Goal: Find specific page/section: Find specific page/section

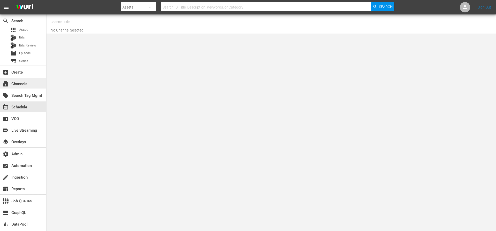
click at [29, 85] on div "subscriptions Channels" at bounding box center [23, 83] width 46 height 10
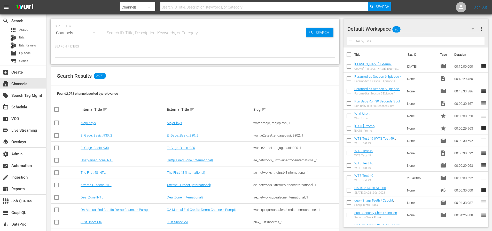
click at [118, 32] on input "text" at bounding box center [205, 33] width 201 height 12
type input "rugby"
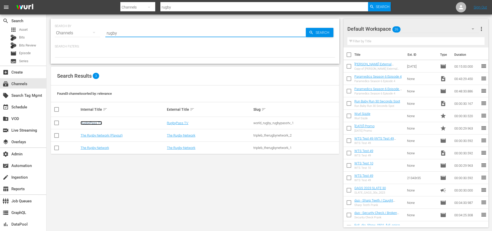
click at [95, 122] on link "RugbyPass TV" at bounding box center [91, 123] width 21 height 4
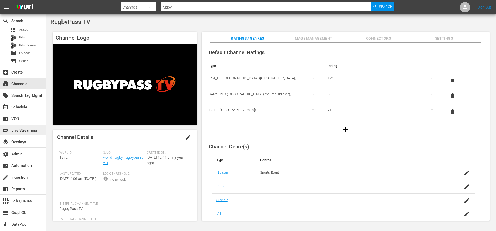
click at [21, 131] on div "switch_video Live Streaming" at bounding box center [14, 129] width 29 height 5
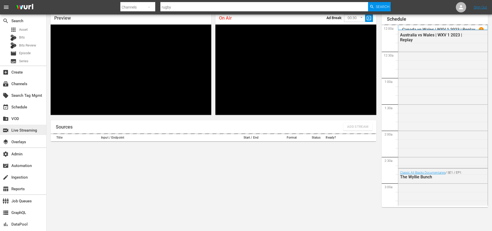
scroll to position [152, 0]
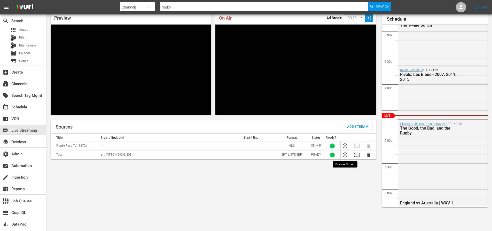
click at [345, 156] on icon "button" at bounding box center [346, 155] width 6 height 6
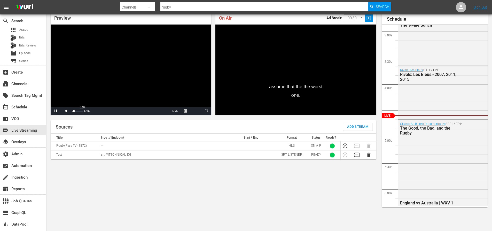
click at [74, 111] on div "Volume Level" at bounding box center [73, 111] width 2 height 1
drag, startPoint x: 75, startPoint y: 111, endPoint x: 84, endPoint y: 111, distance: 8.8
click at [81, 111] on div "Volume Level" at bounding box center [76, 111] width 9 height 1
drag, startPoint x: 83, startPoint y: 112, endPoint x: 75, endPoint y: 112, distance: 7.8
click at [75, 112] on div "Volume Level" at bounding box center [73, 111] width 3 height 1
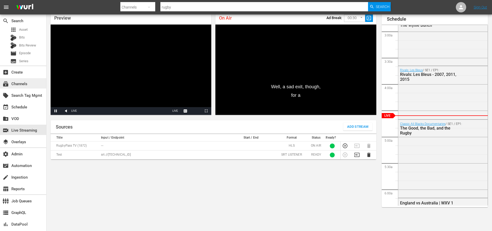
click at [14, 85] on div "subscriptions Channels" at bounding box center [14, 83] width 29 height 5
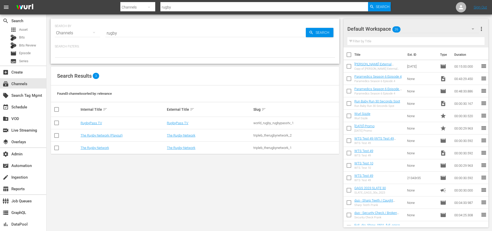
click at [187, 4] on input "rugby" at bounding box center [265, 7] width 208 height 12
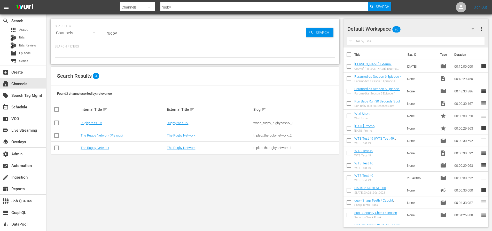
click at [187, 4] on input "rugby" at bounding box center [265, 7] width 208 height 12
type input "msg"
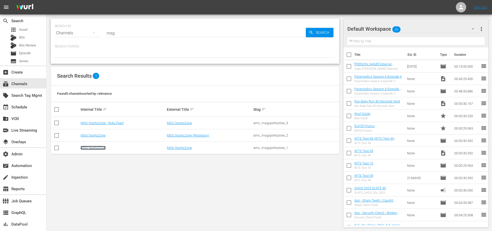
click at [102, 147] on link "MSG SportsZone" at bounding box center [93, 148] width 25 height 4
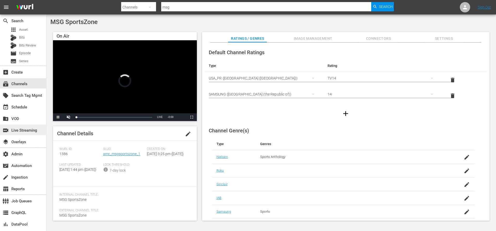
click at [25, 131] on div "switch_video Live Streaming" at bounding box center [14, 129] width 29 height 5
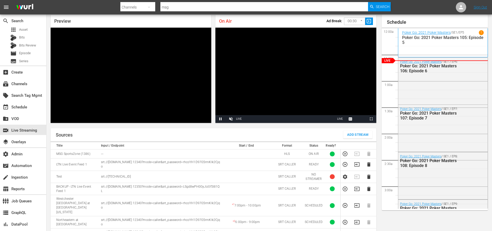
scroll to position [23, 0]
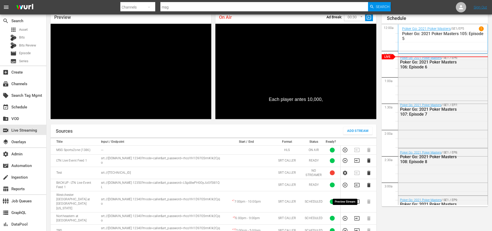
click at [345, 199] on icon "button" at bounding box center [346, 202] width 6 height 6
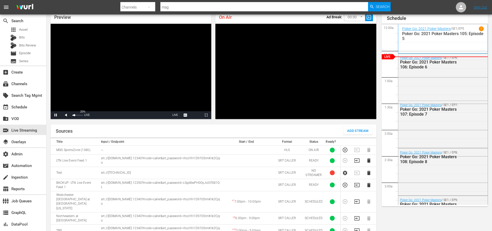
click at [74, 115] on div "Volume Level" at bounding box center [73, 115] width 2 height 1
drag, startPoint x: 75, startPoint y: 110, endPoint x: 67, endPoint y: 110, distance: 8.0
click at [67, 111] on div "Unmute 0%" at bounding box center [72, 115] width 23 height 8
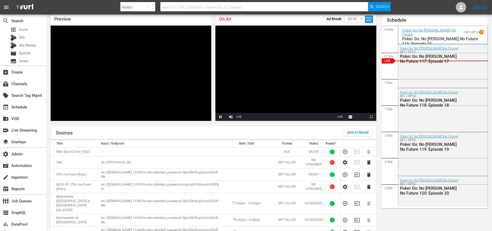
scroll to position [23, 0]
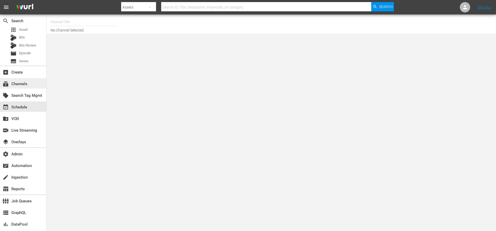
click at [26, 85] on div "subscriptions Channels" at bounding box center [14, 83] width 29 height 5
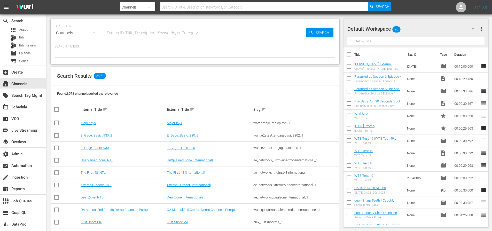
click at [147, 33] on input "text" at bounding box center [205, 33] width 201 height 12
type input "msg"
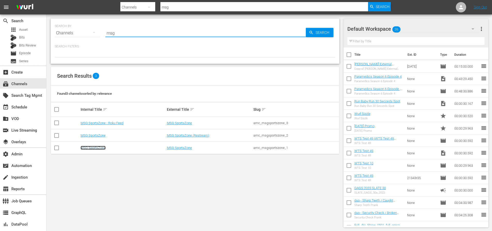
click at [93, 147] on link "MSG SportsZone" at bounding box center [93, 148] width 25 height 4
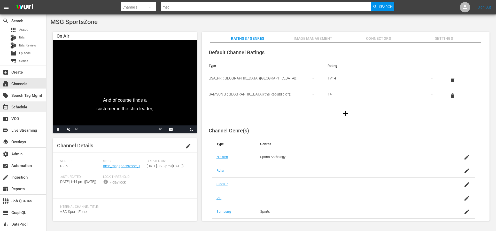
click at [21, 107] on div "event_available Schedule" at bounding box center [14, 106] width 29 height 5
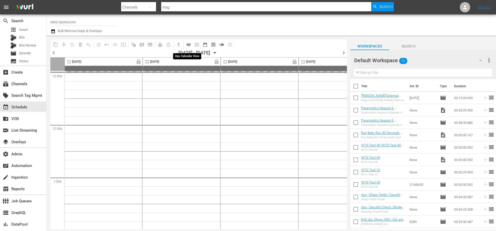
click at [189, 45] on span "calendar_view_day_outlined" at bounding box center [188, 44] width 5 height 5
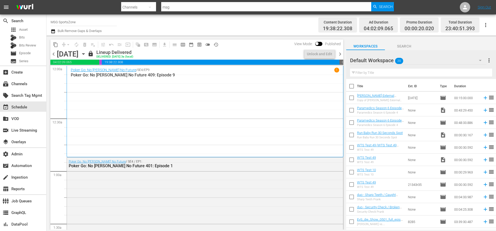
click at [340, 55] on span "chevron_right" at bounding box center [340, 54] width 6 height 6
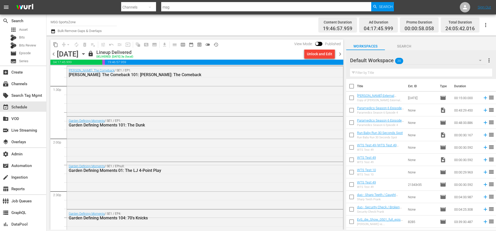
scroll to position [1461, 0]
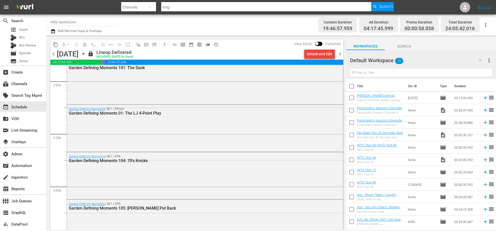
click at [377, 8] on div "Search" at bounding box center [382, 6] width 23 height 9
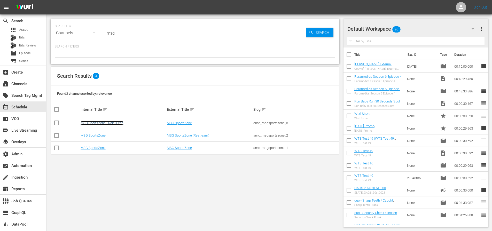
click at [101, 123] on link "MSG SportsZone - Roku Feed" at bounding box center [102, 123] width 43 height 4
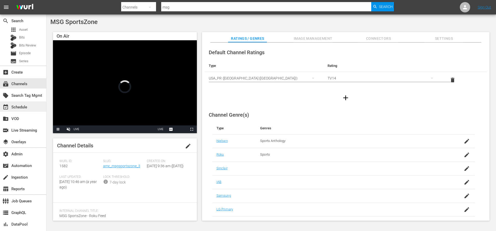
click at [21, 107] on div "event_available Schedule" at bounding box center [14, 106] width 29 height 5
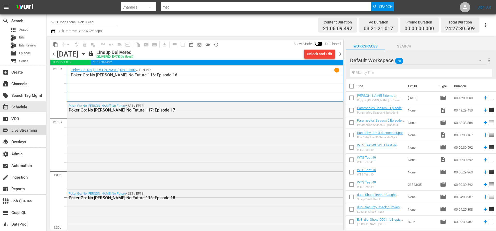
click at [26, 131] on div "switch_video Live Streaming" at bounding box center [14, 129] width 29 height 5
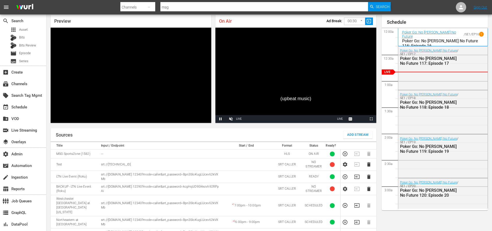
scroll to position [23, 0]
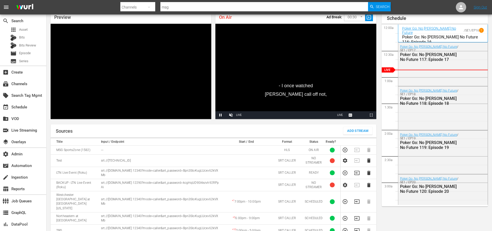
click at [222, 5] on input "msg" at bounding box center [265, 7] width 208 height 12
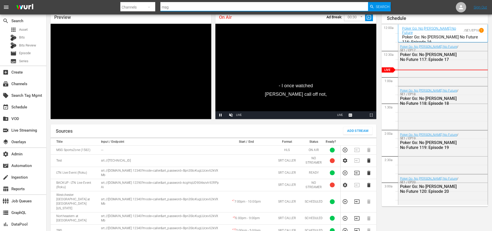
click at [222, 5] on input "msg" at bounding box center [265, 7] width 208 height 12
